Goal: Information Seeking & Learning: Find specific fact

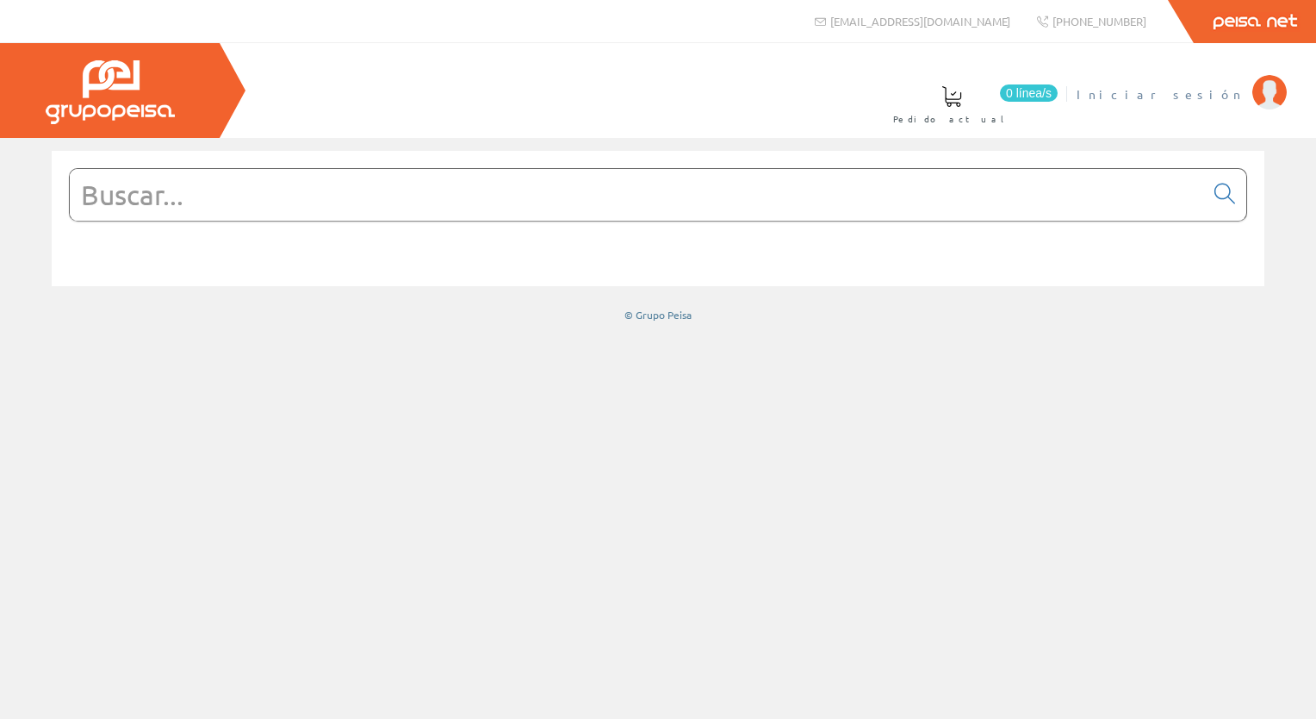
click at [1217, 97] on span "Iniciar sesión" at bounding box center [1160, 93] width 167 height 17
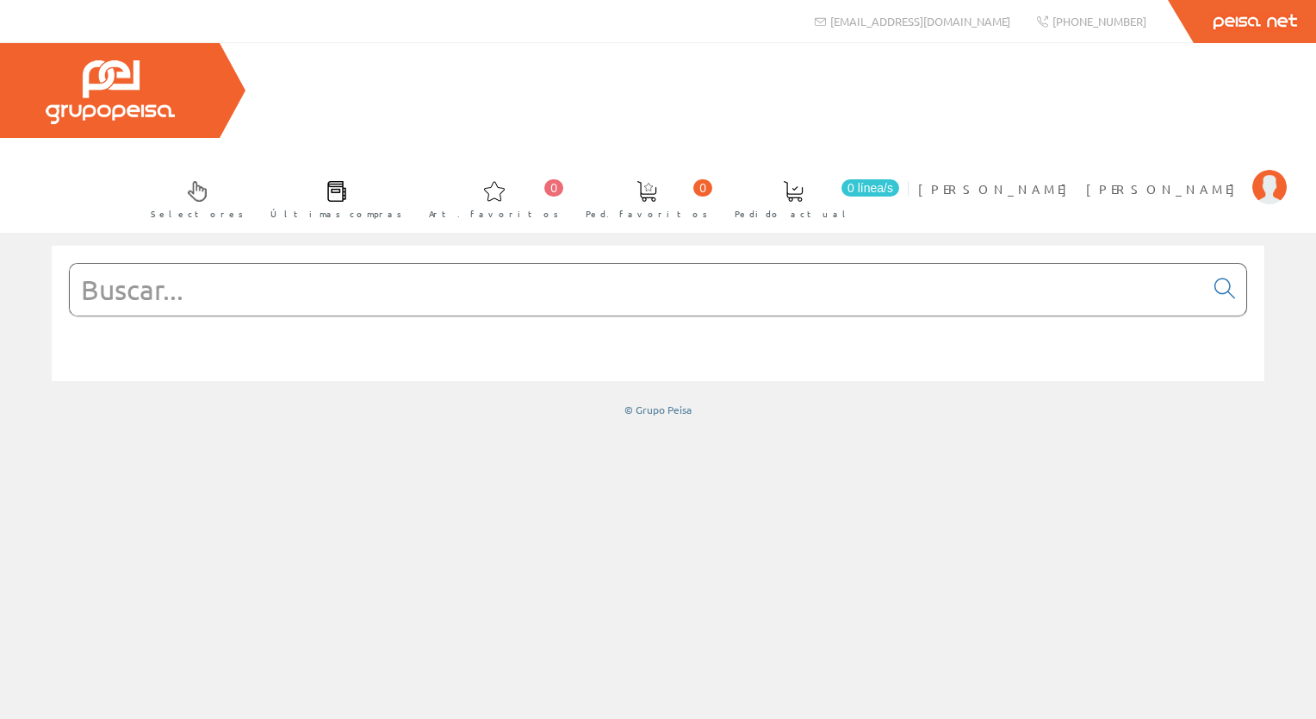
click at [296, 264] on input "text" at bounding box center [637, 290] width 1135 height 52
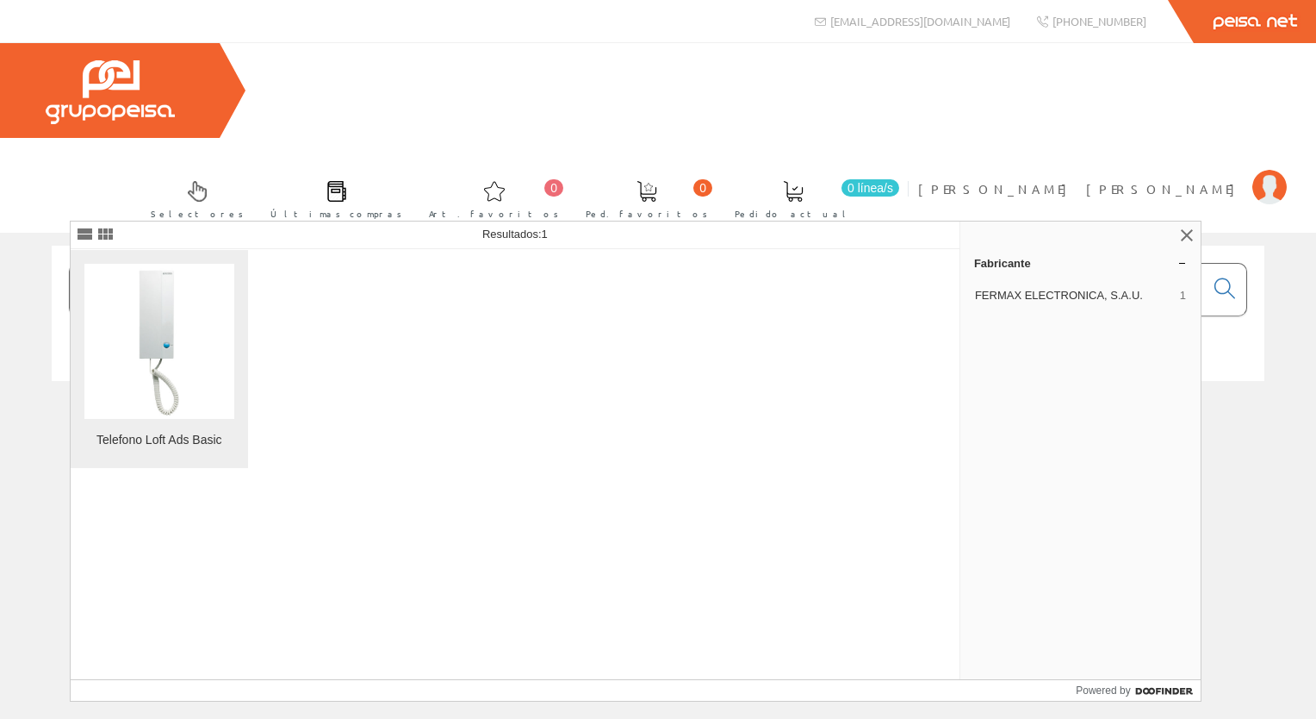
type input "fermax 3390"
click at [155, 342] on img at bounding box center [159, 341] width 54 height 155
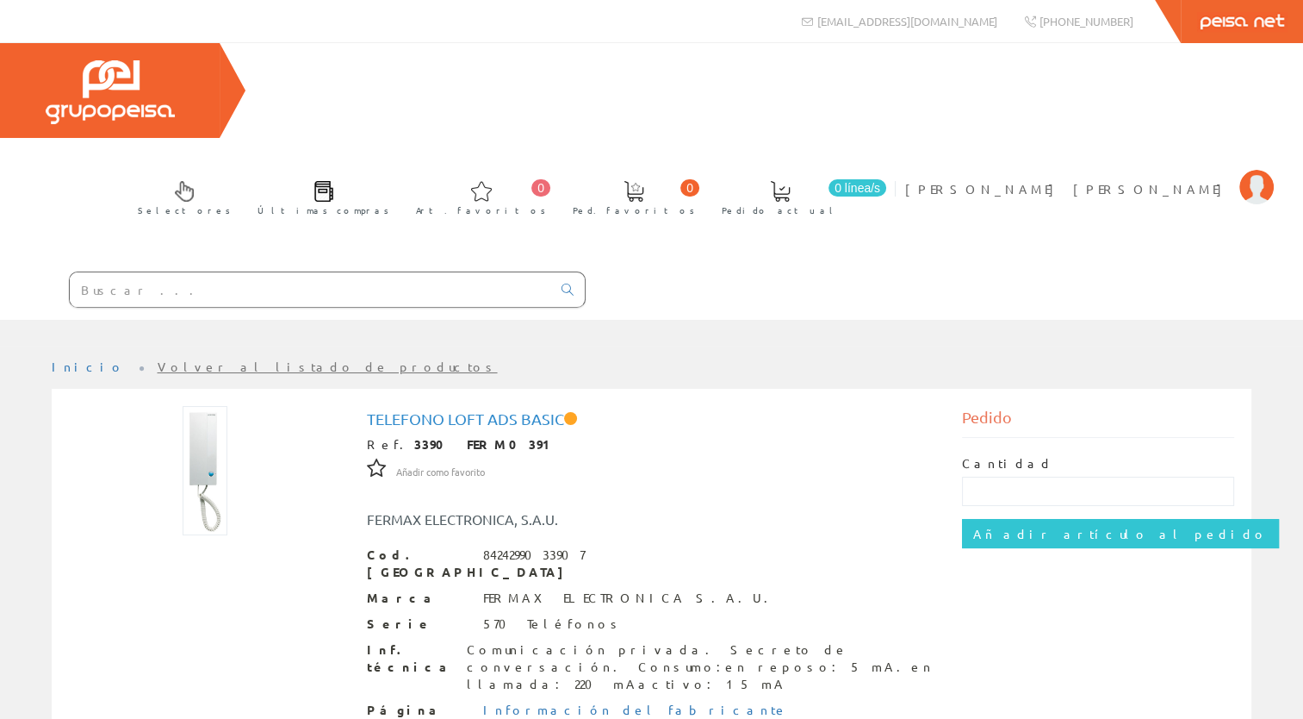
scroll to position [244, 0]
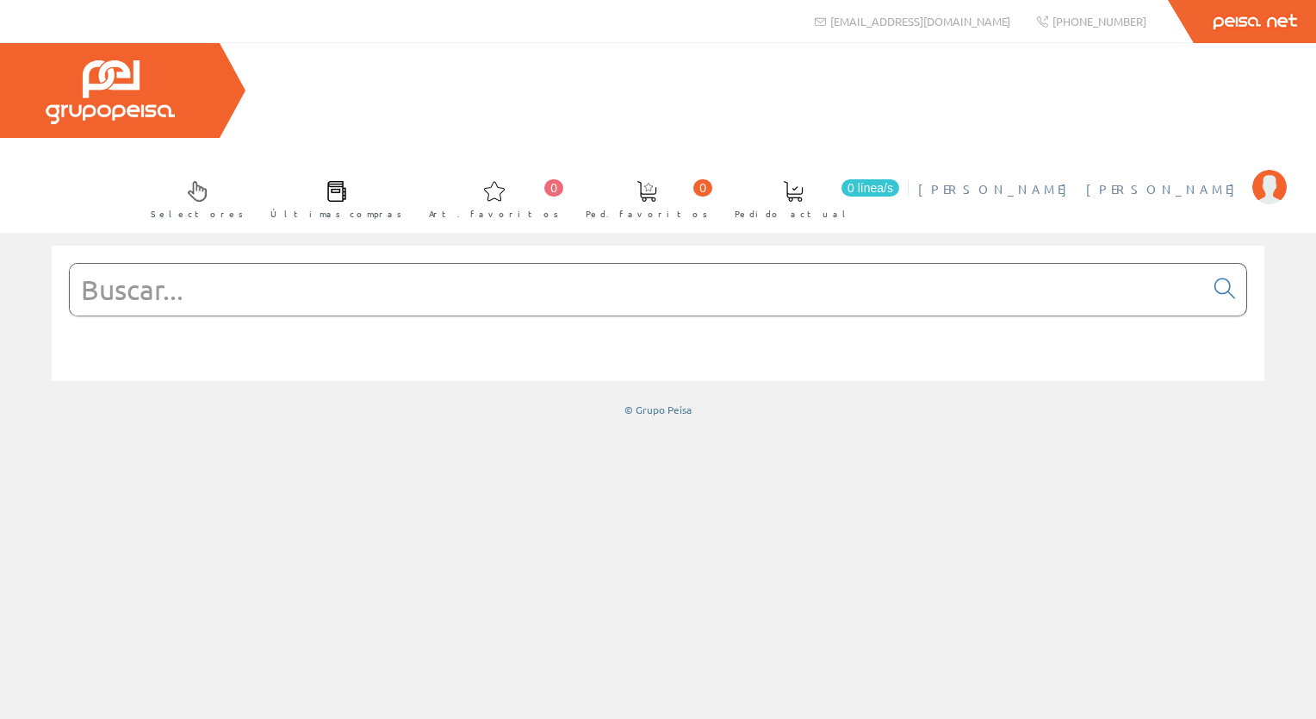
click at [1142, 180] on span "[PERSON_NAME] [PERSON_NAME]" at bounding box center [1081, 188] width 326 height 17
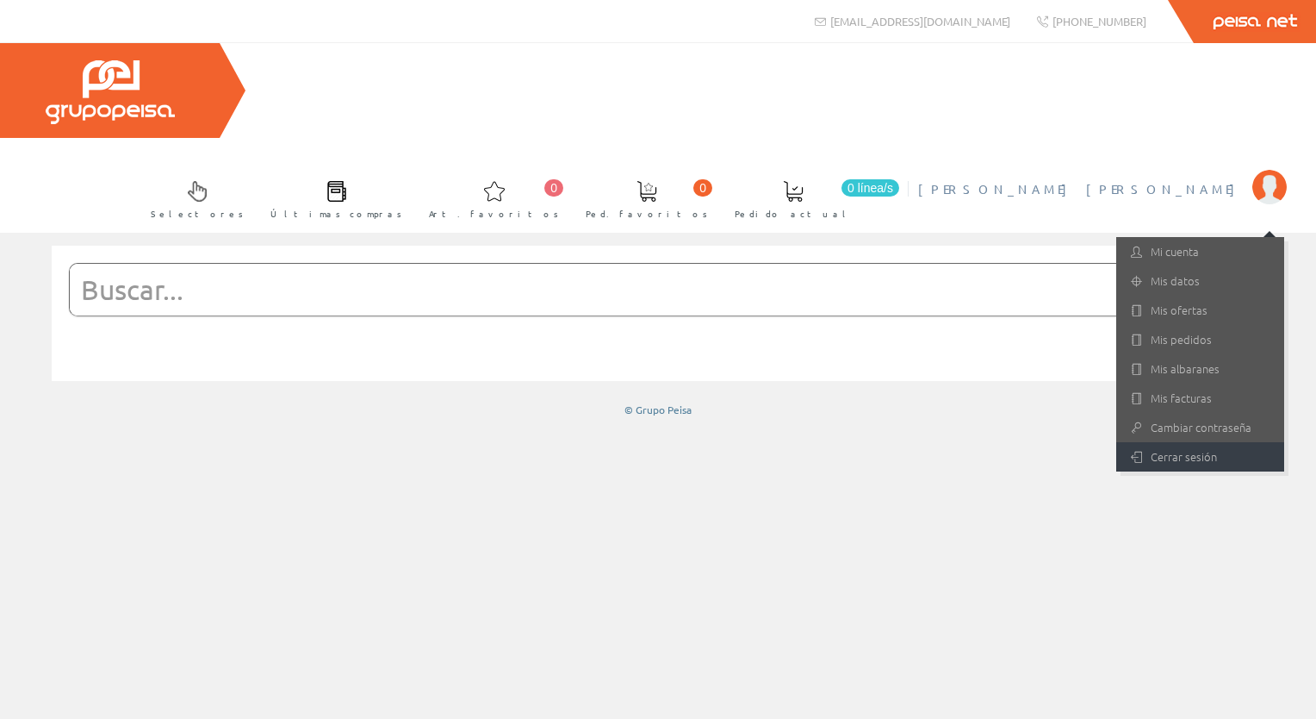
click at [1155, 442] on link "Cerrar sesión" at bounding box center [1201, 456] width 168 height 29
